Goal: Navigation & Orientation: Find specific page/section

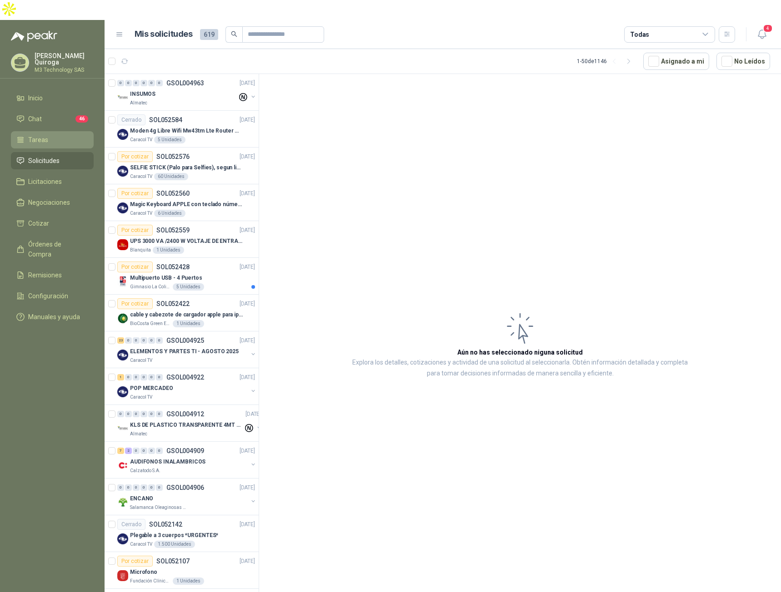
click at [40, 135] on span "Tareas" at bounding box center [38, 140] width 20 height 10
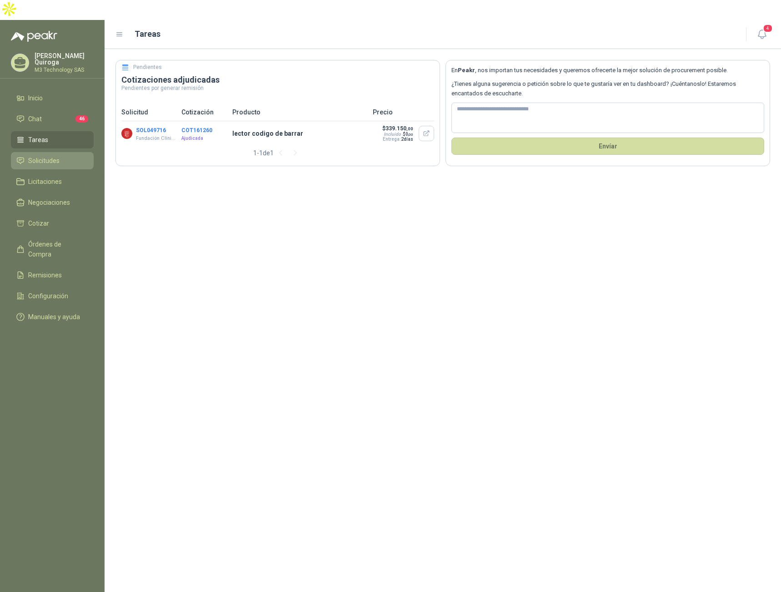
click at [38, 156] on span "Solicitudes" at bounding box center [43, 161] width 31 height 10
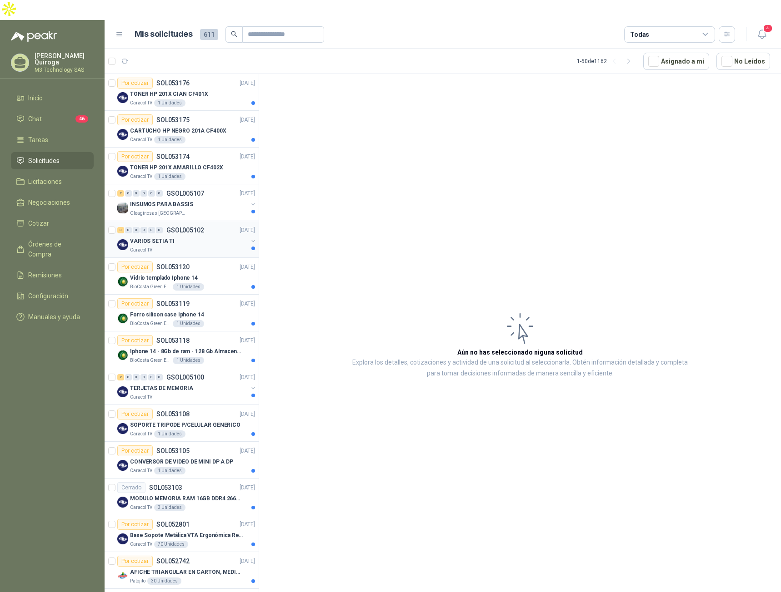
click at [190, 236] on div "VARIOS SETIA TI" at bounding box center [189, 241] width 118 height 11
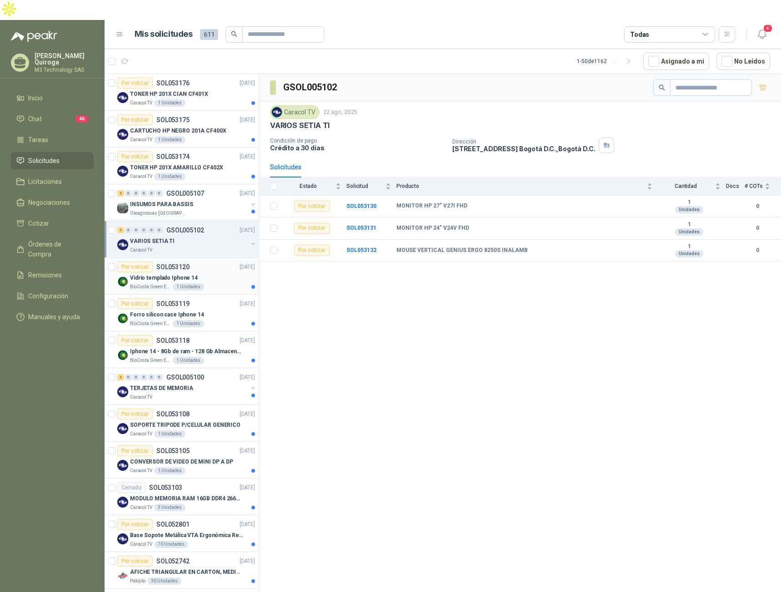
click at [209, 273] on div "Vidrio templado Iphone 14" at bounding box center [192, 278] width 125 height 11
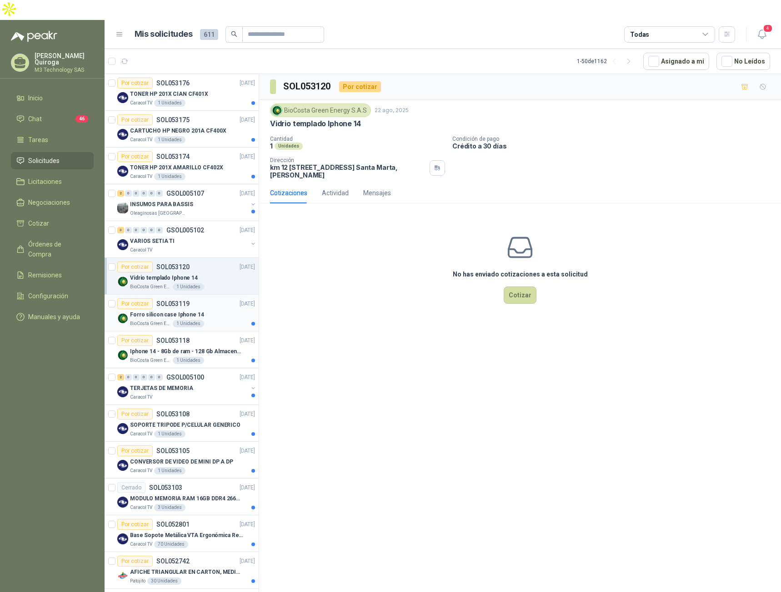
click at [209, 309] on div "Forro silicon case Iphone 14" at bounding box center [192, 314] width 125 height 11
click at [213, 335] on div "Por cotizar SOL053118 [DATE]" at bounding box center [186, 340] width 138 height 11
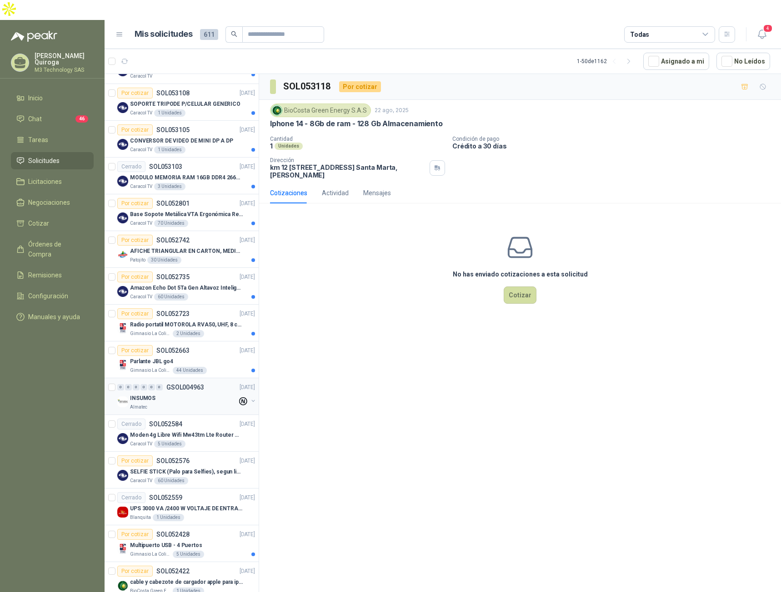
scroll to position [318, 0]
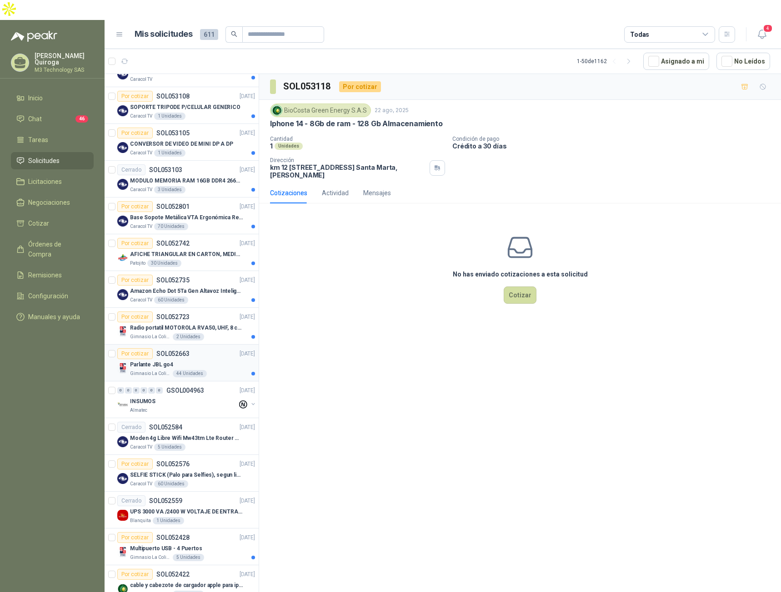
click at [203, 359] on div "Parlante JBL go4" at bounding box center [192, 364] width 125 height 11
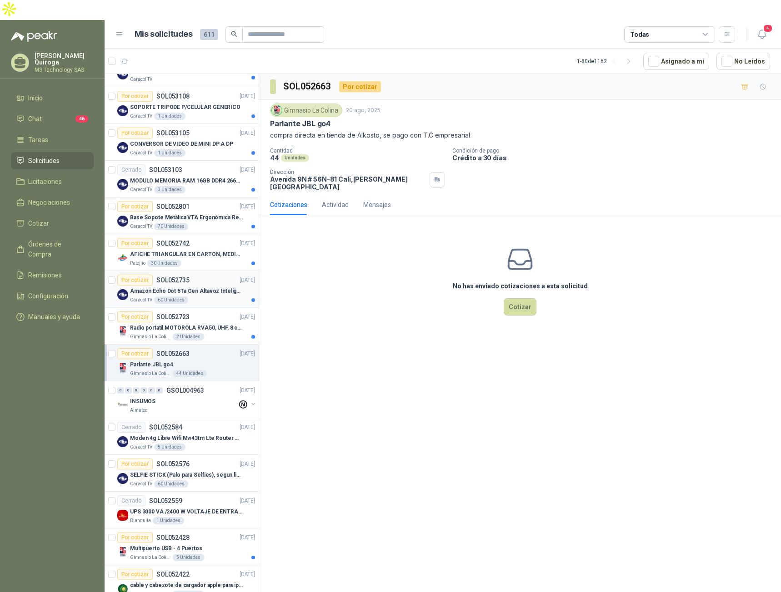
click at [224, 297] on div "Caracol TV 60 Unidades" at bounding box center [192, 300] width 125 height 7
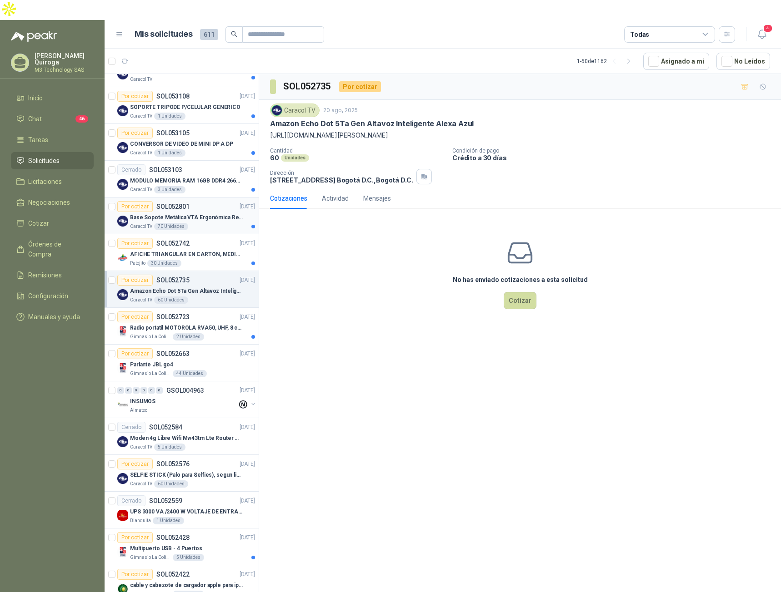
click at [211, 223] on div "Caracol TV 70 Unidades" at bounding box center [192, 226] width 125 height 7
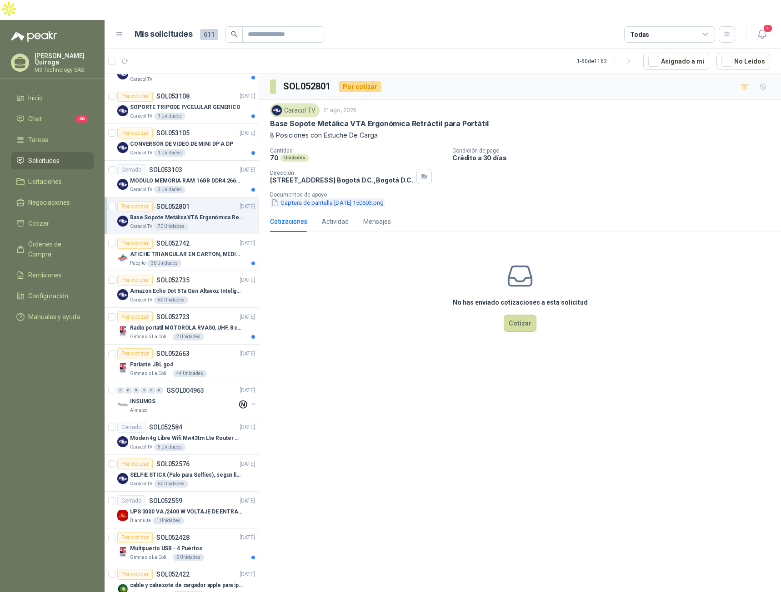
click at [328, 198] on button "Captura de pantalla [DATE] 150603.png" at bounding box center [327, 203] width 114 height 10
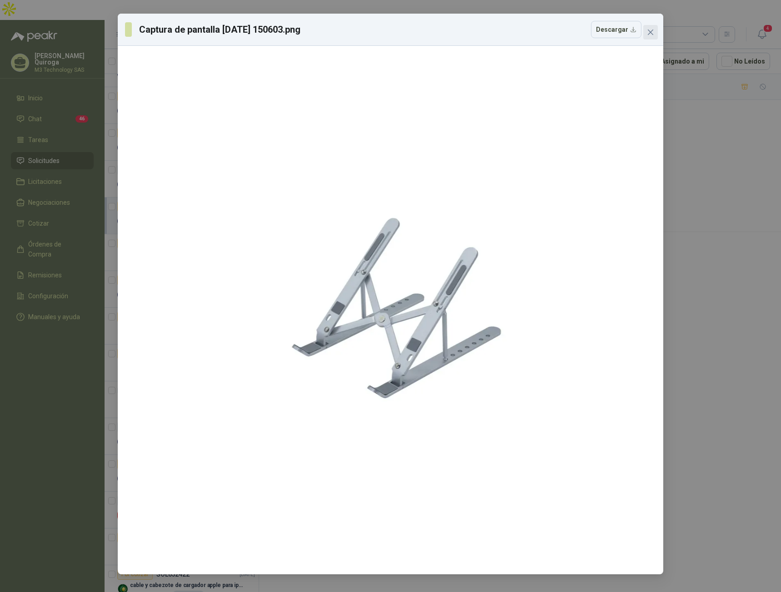
click at [651, 30] on icon "close" at bounding box center [650, 32] width 7 height 7
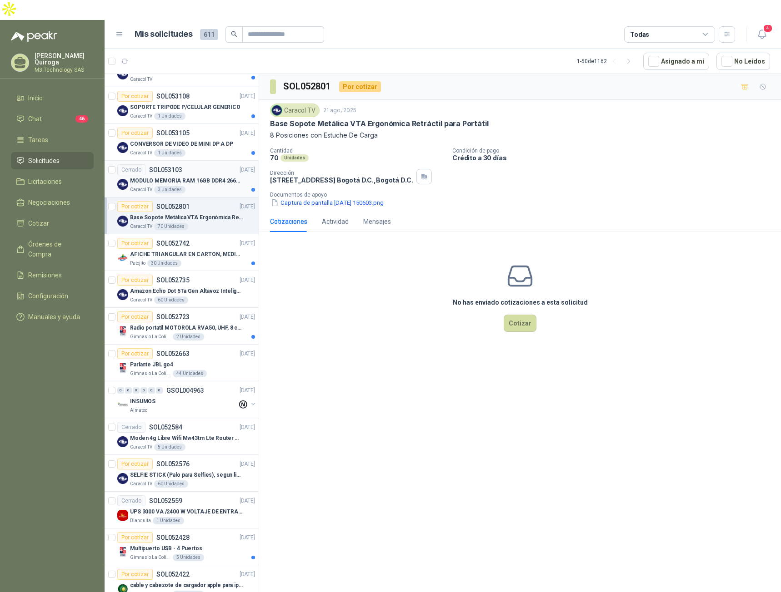
click at [216, 186] on div "Caracol TV 3 Unidades" at bounding box center [192, 189] width 125 height 7
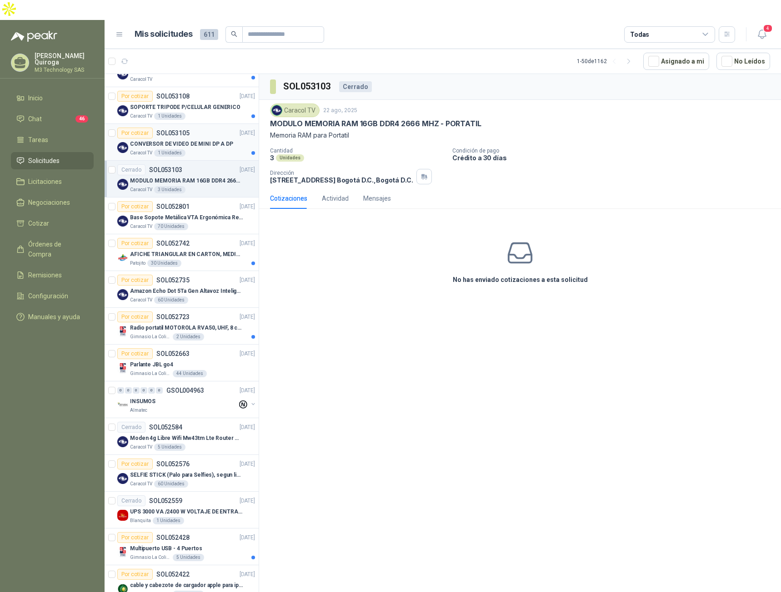
click at [219, 149] on div "Caracol TV 1 Unidades" at bounding box center [192, 152] width 125 height 7
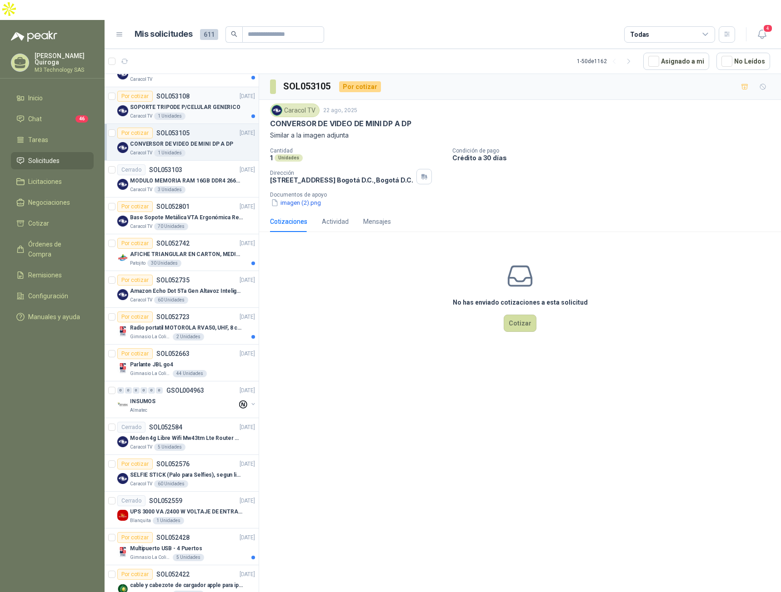
click at [194, 113] on div "Caracol TV 1 Unidades" at bounding box center [192, 116] width 125 height 7
click at [293, 198] on button "TRIPODE MELI.jpg" at bounding box center [300, 203] width 60 height 10
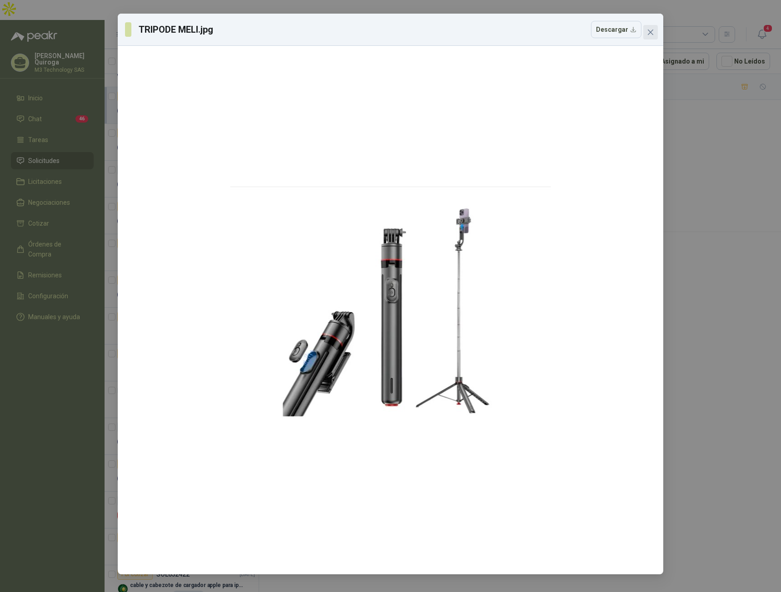
click at [648, 35] on icon "close" at bounding box center [649, 32] width 5 height 5
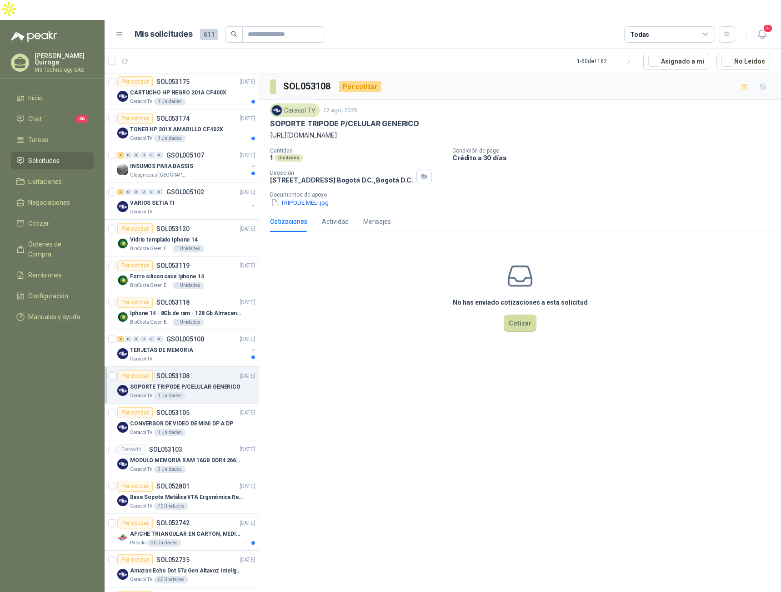
scroll to position [28, 0]
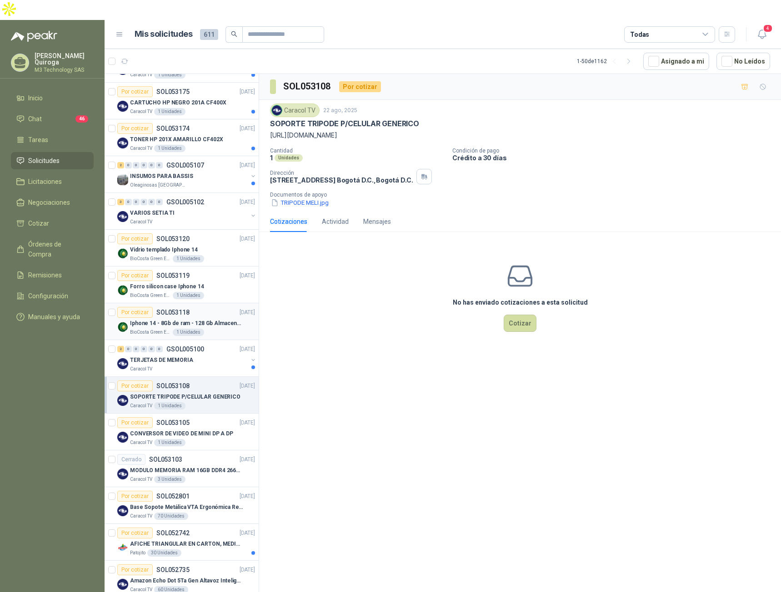
click at [212, 307] on div "Por cotizar SOL053118 [DATE]" at bounding box center [186, 312] width 138 height 11
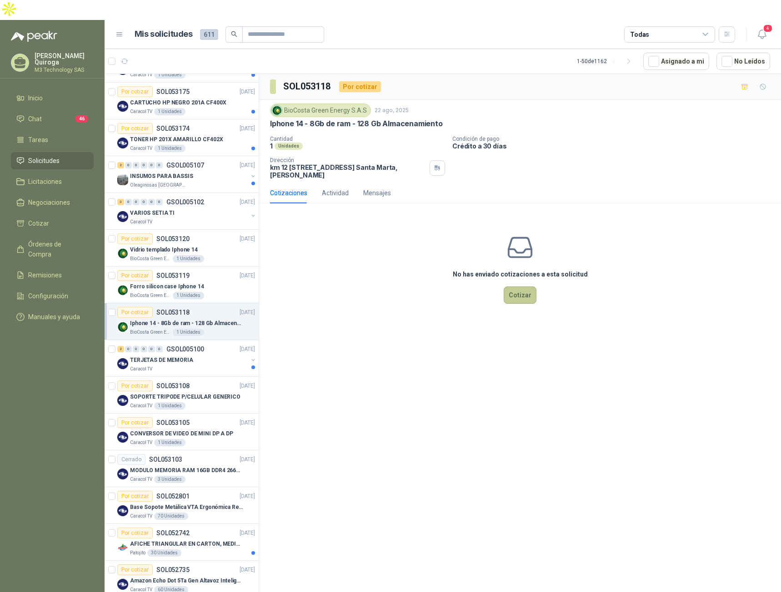
click at [521, 287] on button "Cotizar" at bounding box center [519, 295] width 33 height 17
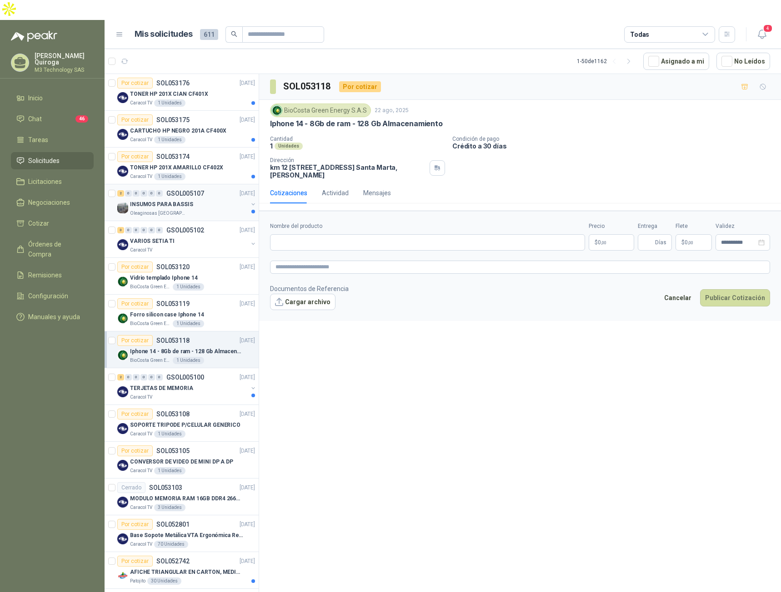
click at [214, 199] on div "INSUMOS PARA BASSIS" at bounding box center [189, 204] width 118 height 11
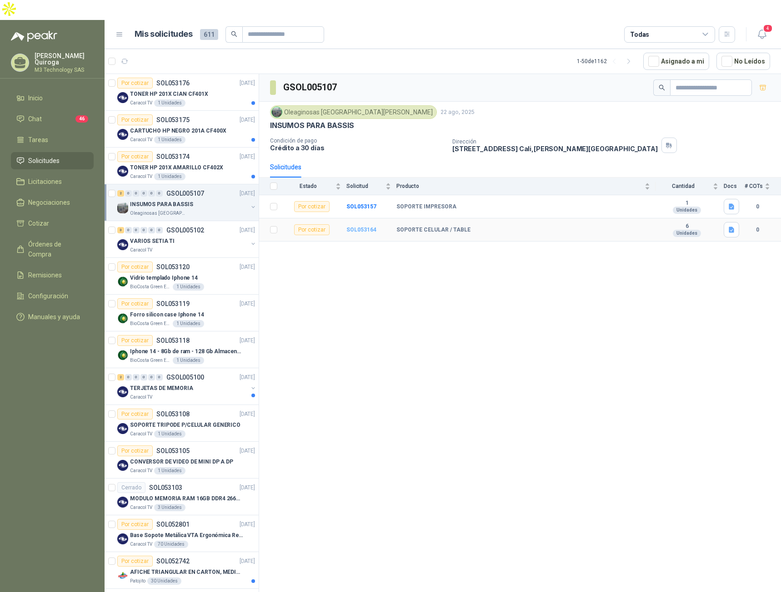
click at [356, 227] on b "SOL053164" at bounding box center [361, 230] width 30 height 6
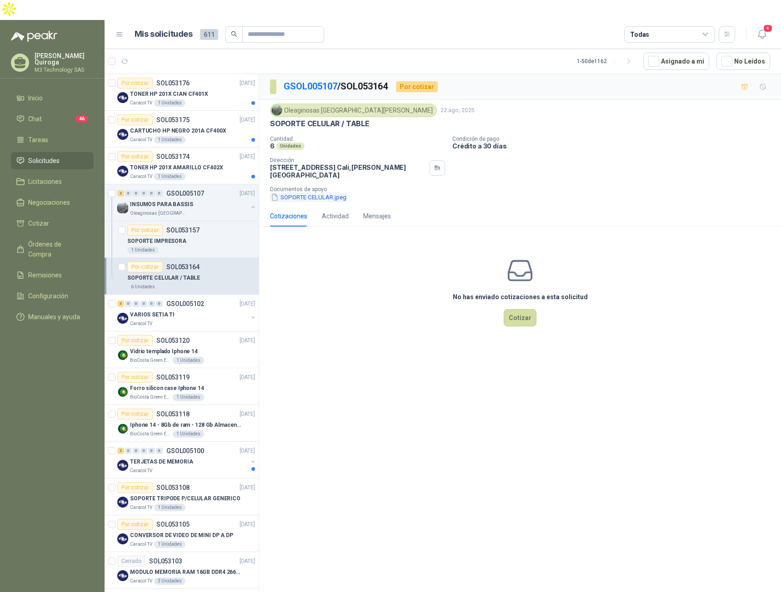
click at [318, 193] on button "SOPORTE CELULAR.jpeg" at bounding box center [308, 198] width 77 height 10
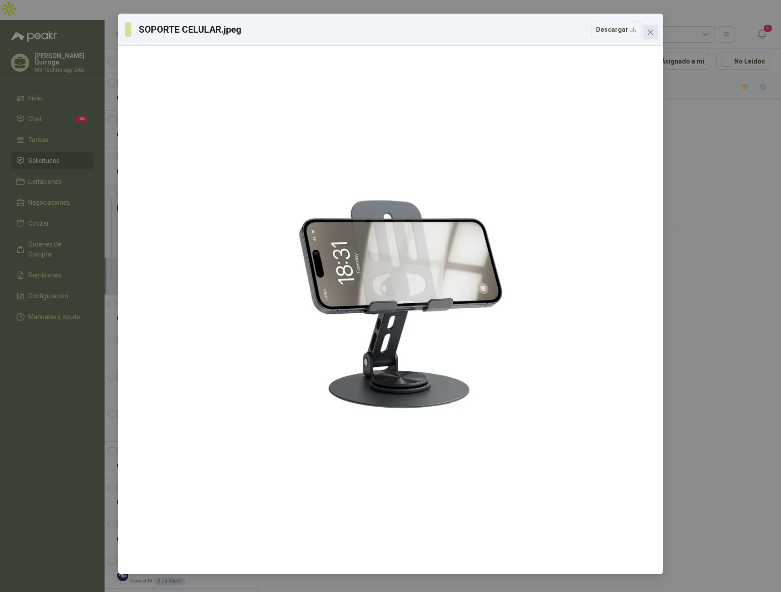
click at [651, 33] on icon "close" at bounding box center [649, 32] width 5 height 5
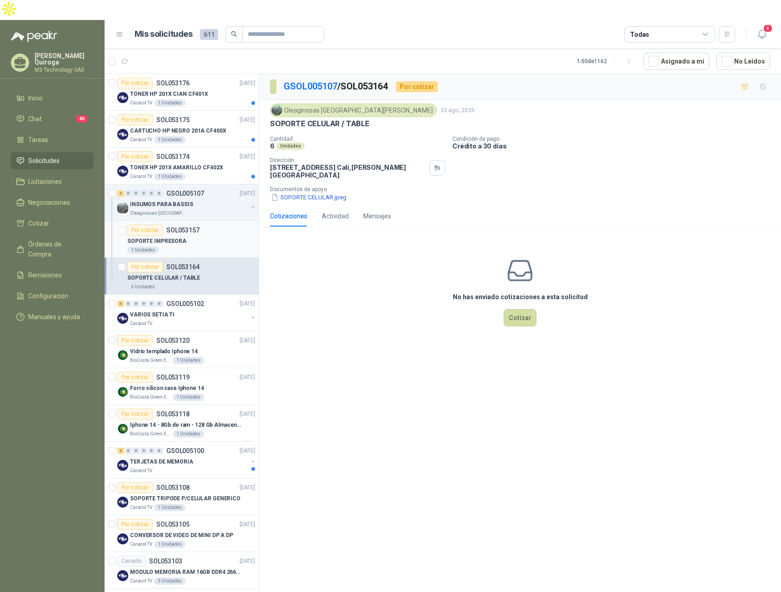
click at [208, 236] on div "SOPORTE IMPRESORA" at bounding box center [191, 241] width 128 height 11
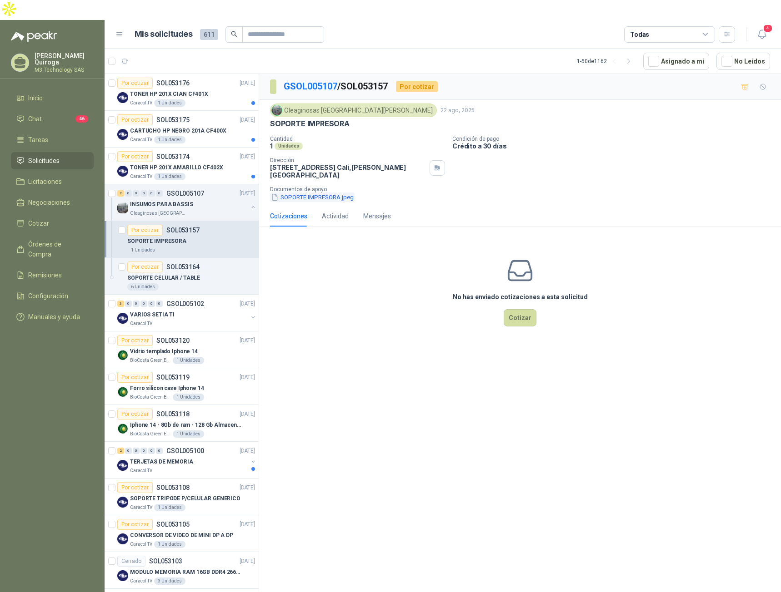
click at [334, 193] on button "SOPORTE IMPRESORA.jpeg" at bounding box center [312, 198] width 85 height 10
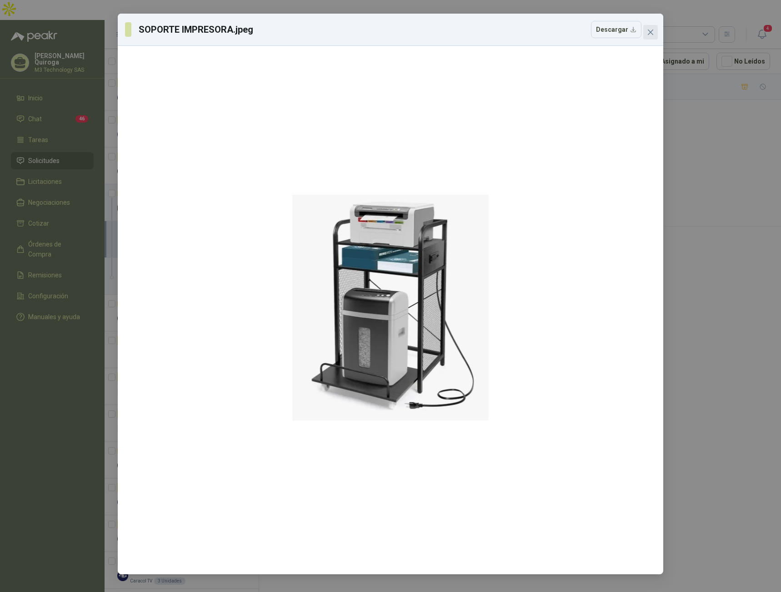
click at [649, 30] on icon "close" at bounding box center [649, 32] width 5 height 5
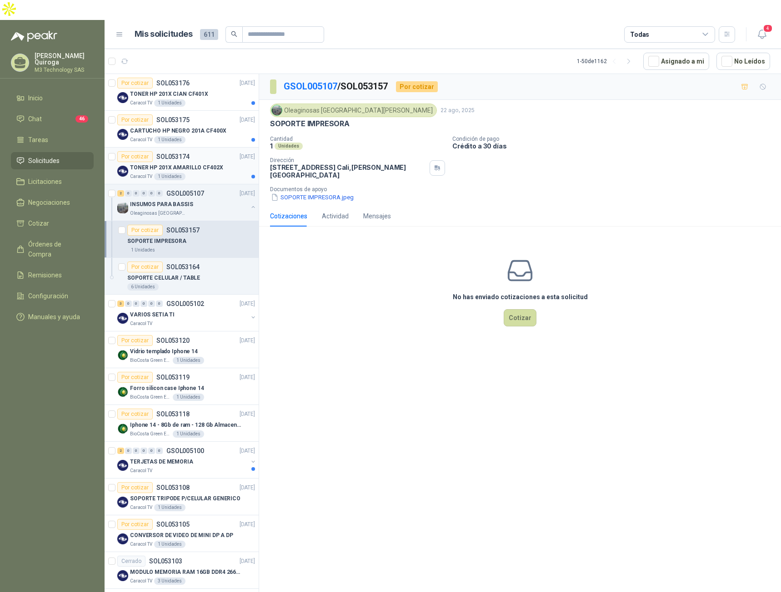
click at [205, 173] on div "Caracol TV 1 Unidades" at bounding box center [192, 176] width 125 height 7
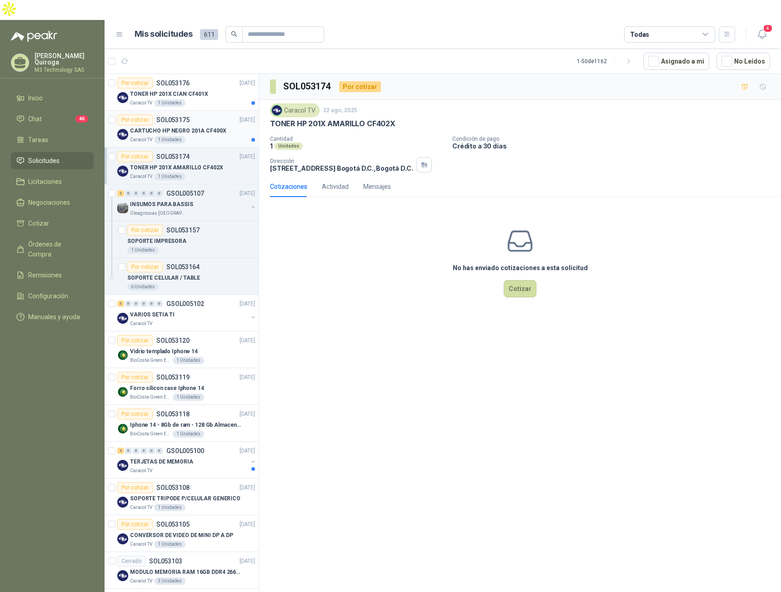
click at [212, 136] on div "Caracol TV 1 Unidades" at bounding box center [192, 139] width 125 height 7
click at [60, 114] on li "Chat 46" at bounding box center [52, 119] width 72 height 10
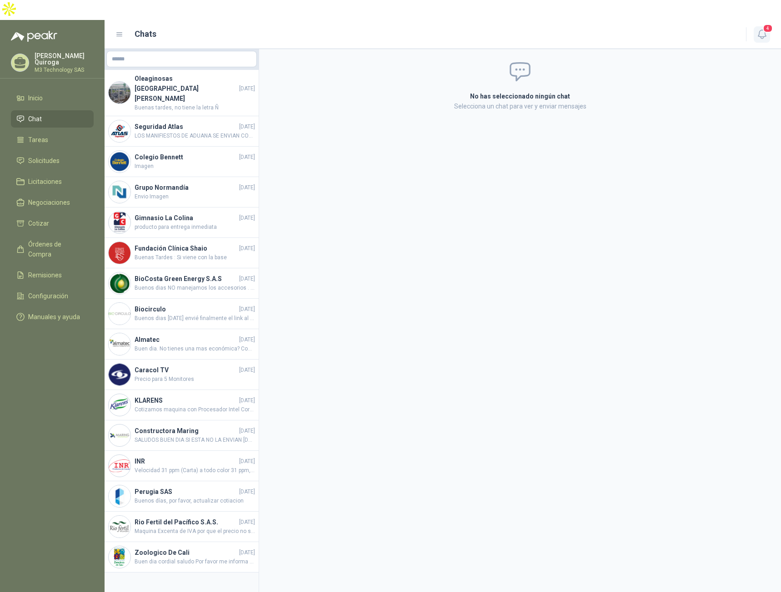
click at [764, 29] on icon "button" at bounding box center [761, 34] width 11 height 11
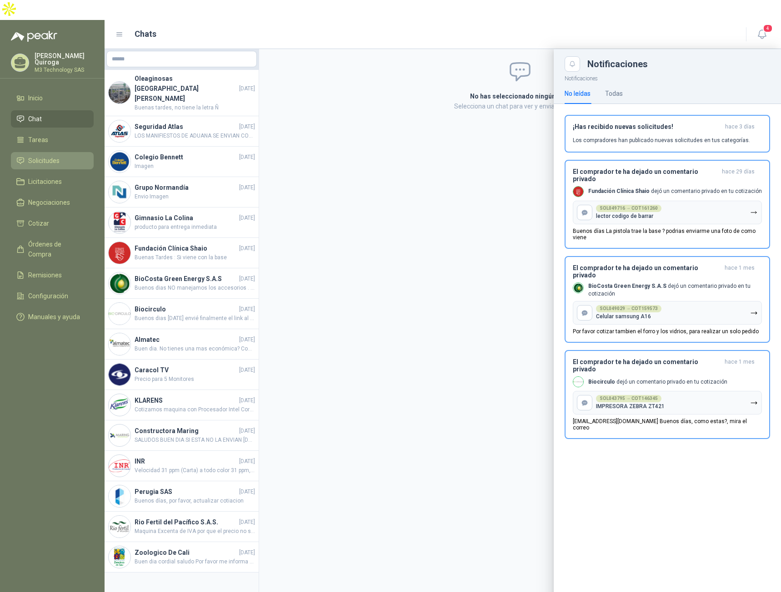
click at [54, 156] on span "Solicitudes" at bounding box center [43, 161] width 31 height 10
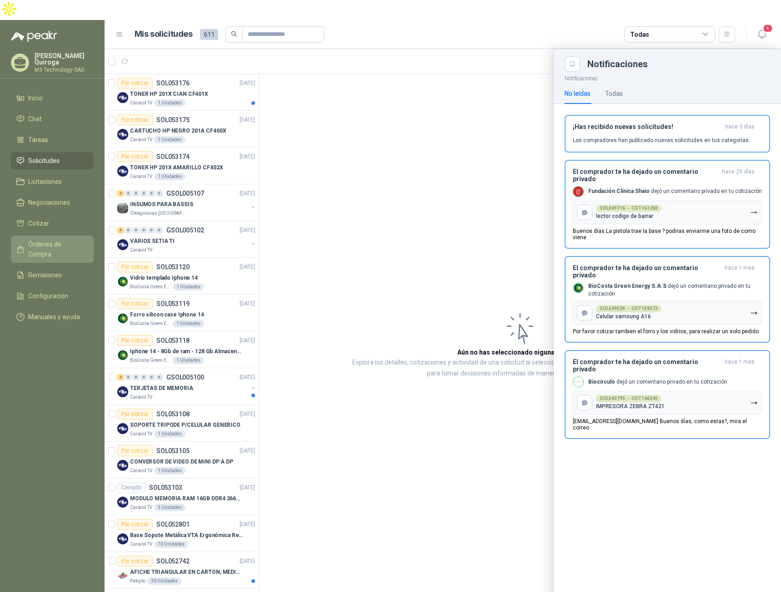
click at [62, 239] on span "Órdenes de Compra" at bounding box center [56, 249] width 57 height 20
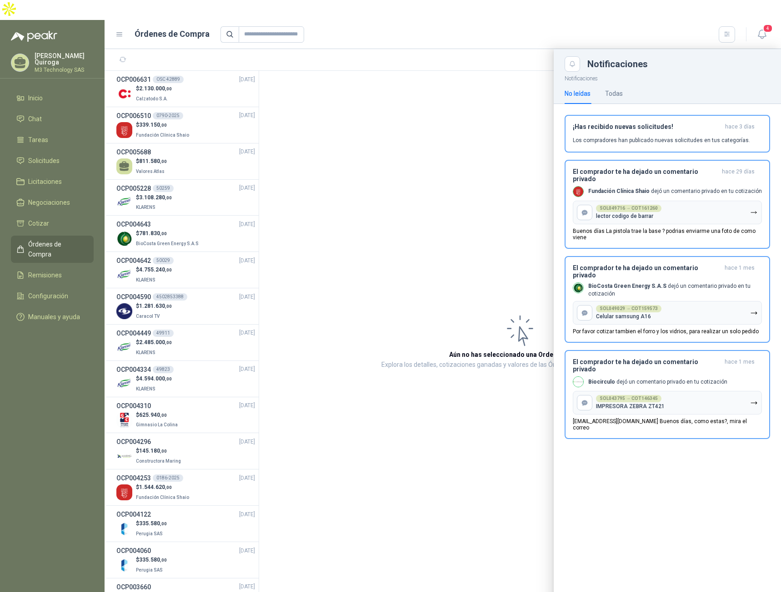
click at [507, 96] on div at bounding box center [443, 330] width 676 height 563
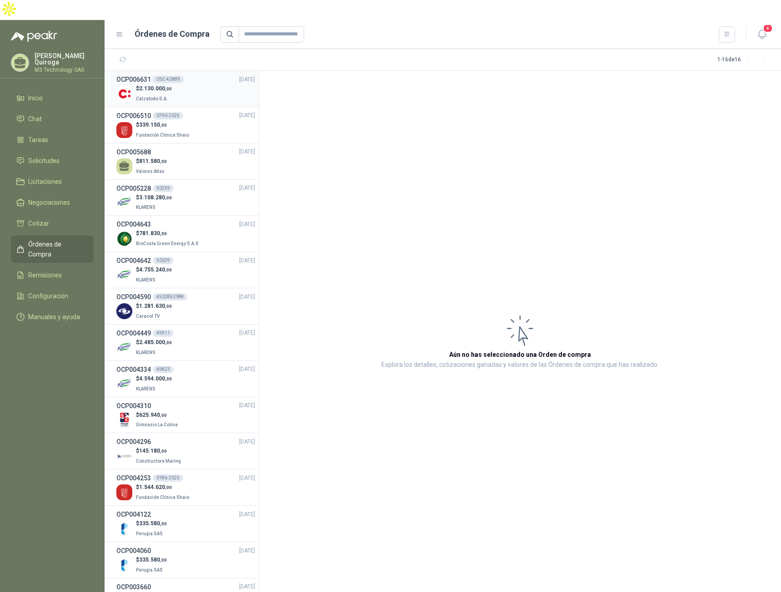
click at [188, 85] on div "$ 2.130.000 ,00 Calzatodo S.A." at bounding box center [185, 94] width 139 height 19
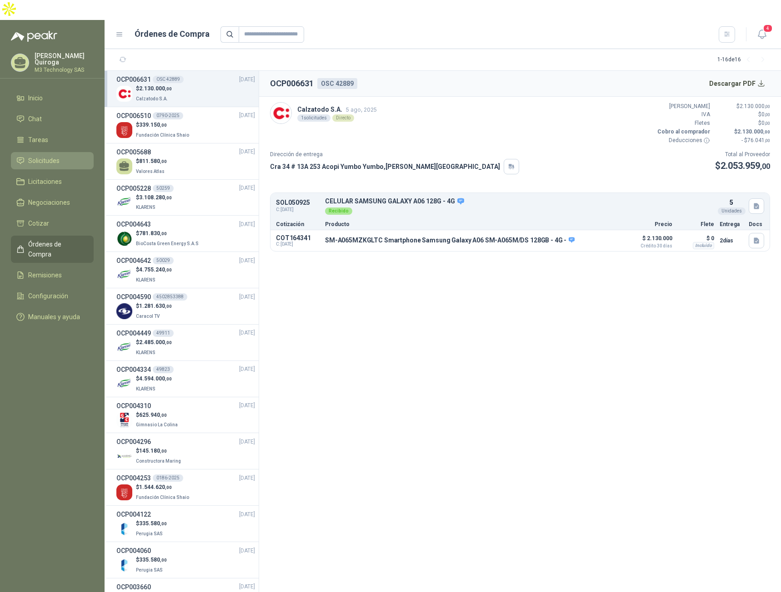
click at [51, 156] on span "Solicitudes" at bounding box center [43, 161] width 31 height 10
